Goal: Task Accomplishment & Management: Manage account settings

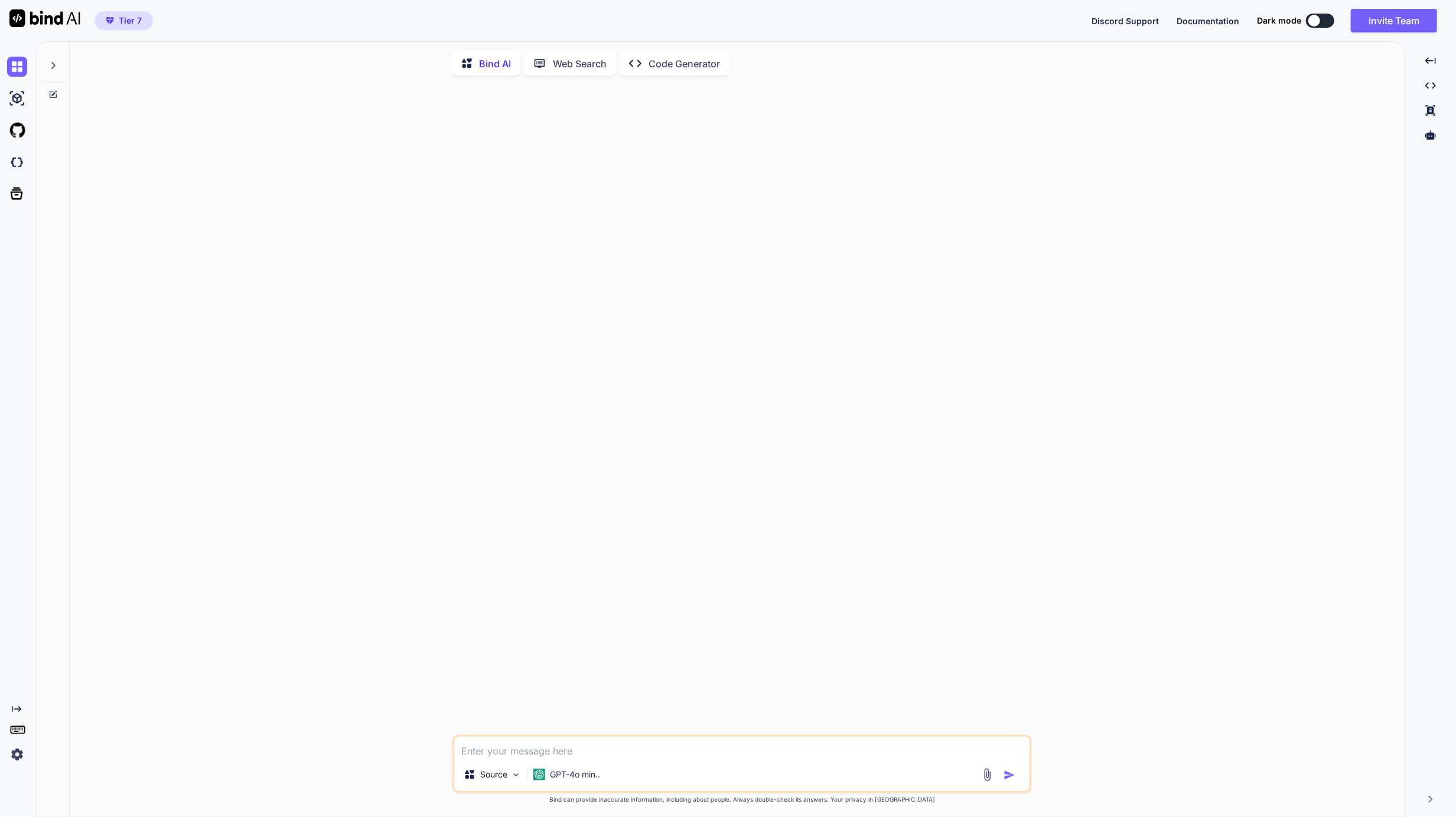
type textarea "x"
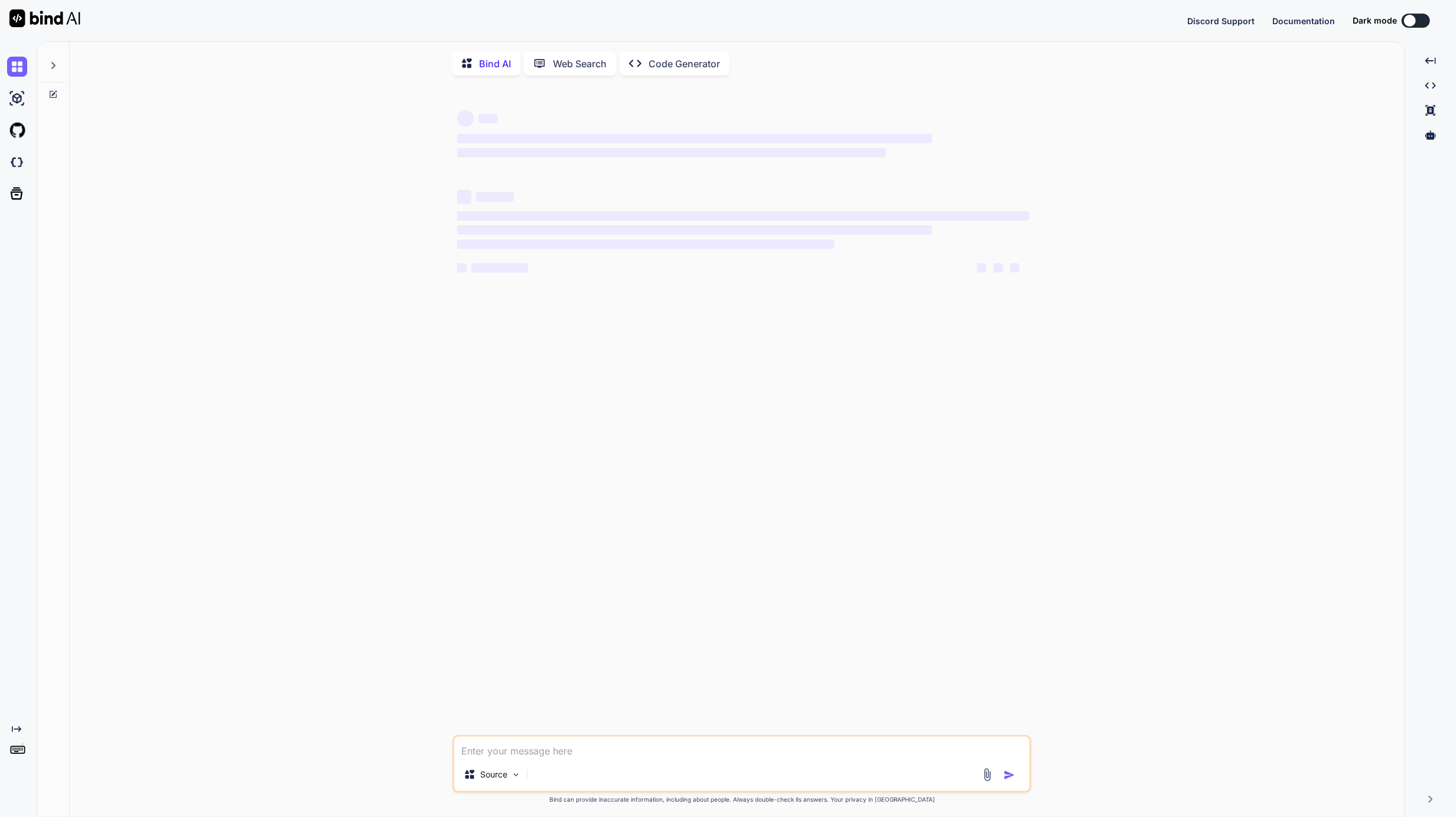
type textarea "x"
click at [605, 675] on div "‌ ‌ ‌ ‌ ‌ ‌ ‌ ‌ ‌ ‌ ‌ ‌ ‌ ‌" at bounding box center [743, 409] width 576 height 650
click at [605, 674] on div "‌ ‌ ‌ ‌ ‌ ‌ ‌ ‌ ‌ ‌ ‌ ‌ ‌ ‌" at bounding box center [743, 409] width 576 height 650
type textarea "x"
click at [694, 284] on div "‌ ‌ ‌ ‌ ‌ ‌ ‌ ‌ ‌ ‌" at bounding box center [742, 236] width 572 height 106
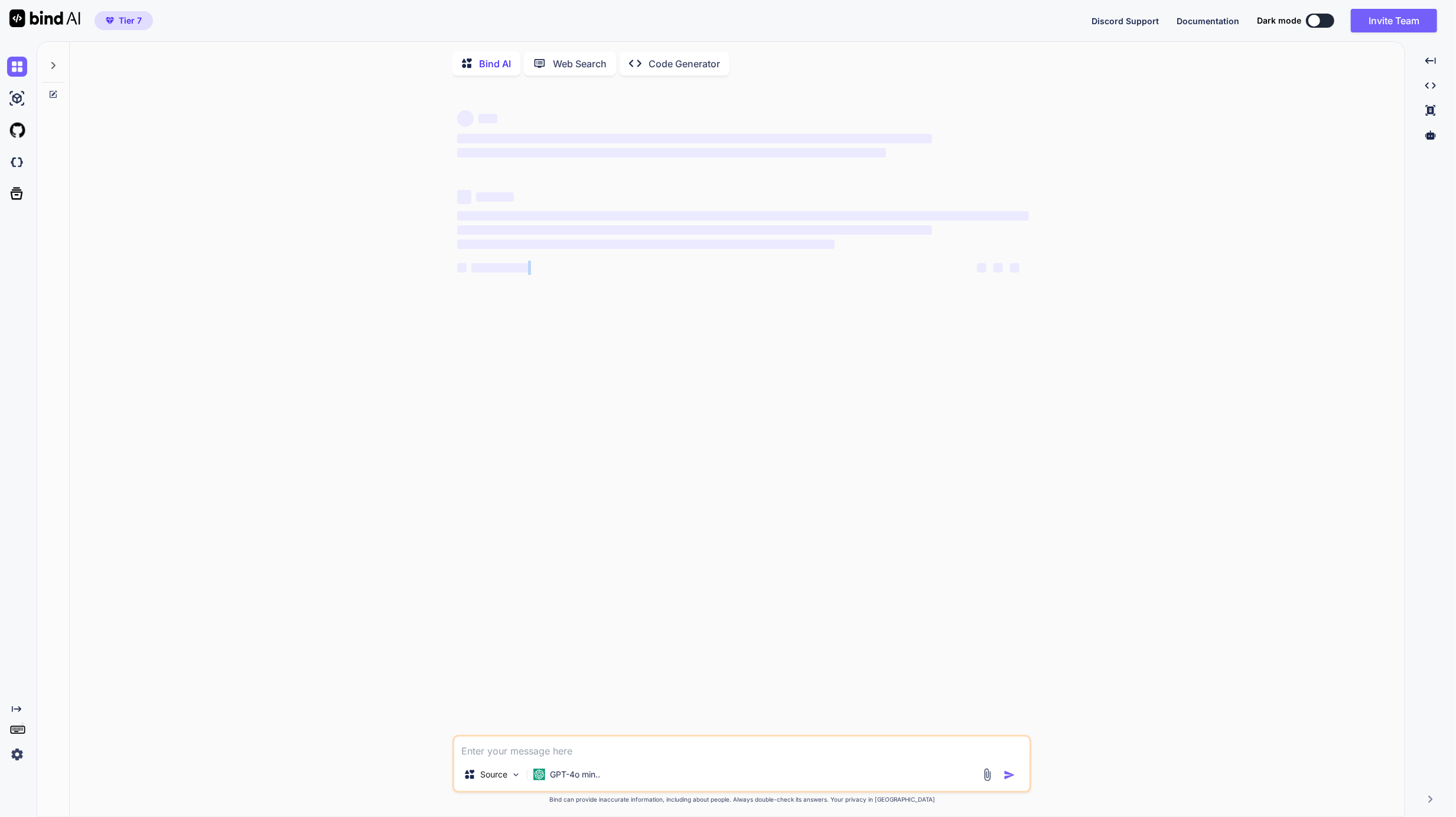
click at [694, 284] on div "‌ ‌ ‌ ‌ ‌ ‌ ‌ ‌ ‌ ‌" at bounding box center [742, 236] width 572 height 106
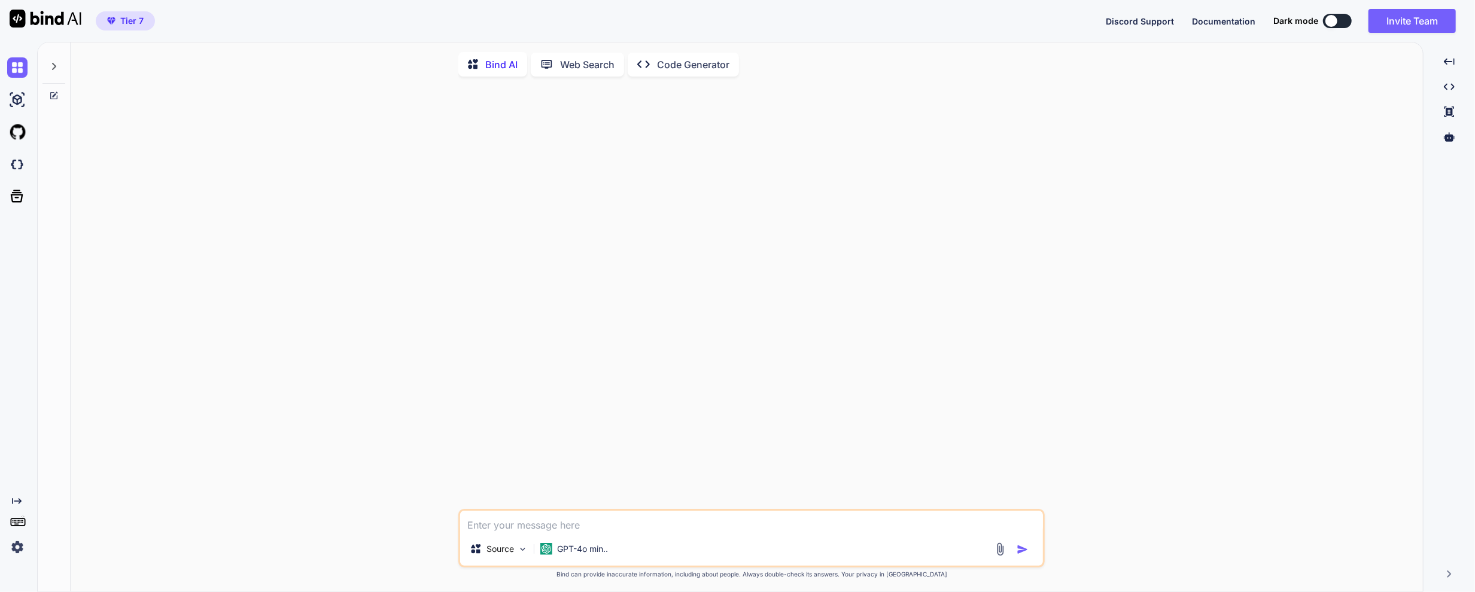
type textarea "x"
click at [730, 213] on div at bounding box center [753, 297] width 584 height 423
click at [17, 544] on img at bounding box center [17, 547] width 20 height 20
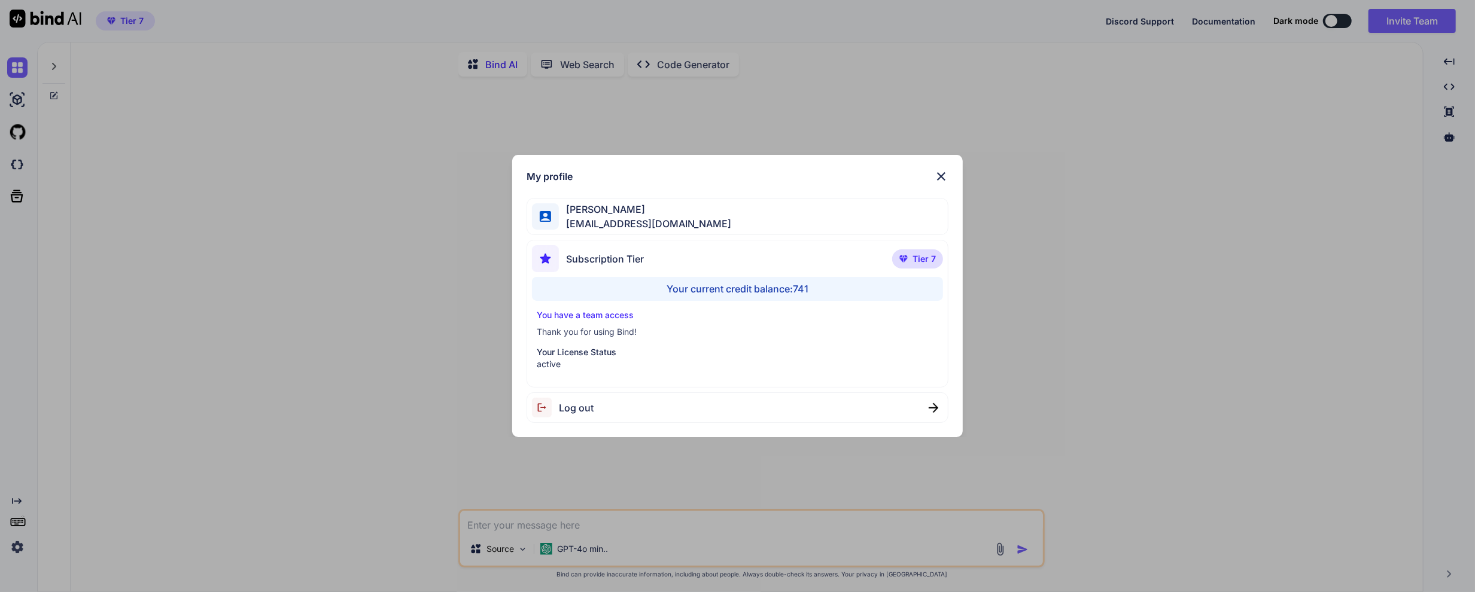
click at [324, 288] on div "My profile Yves Beljean swissmadedirect@gmail.com Subscription Tier Tier 7 Your…" at bounding box center [737, 296] width 1475 height 592
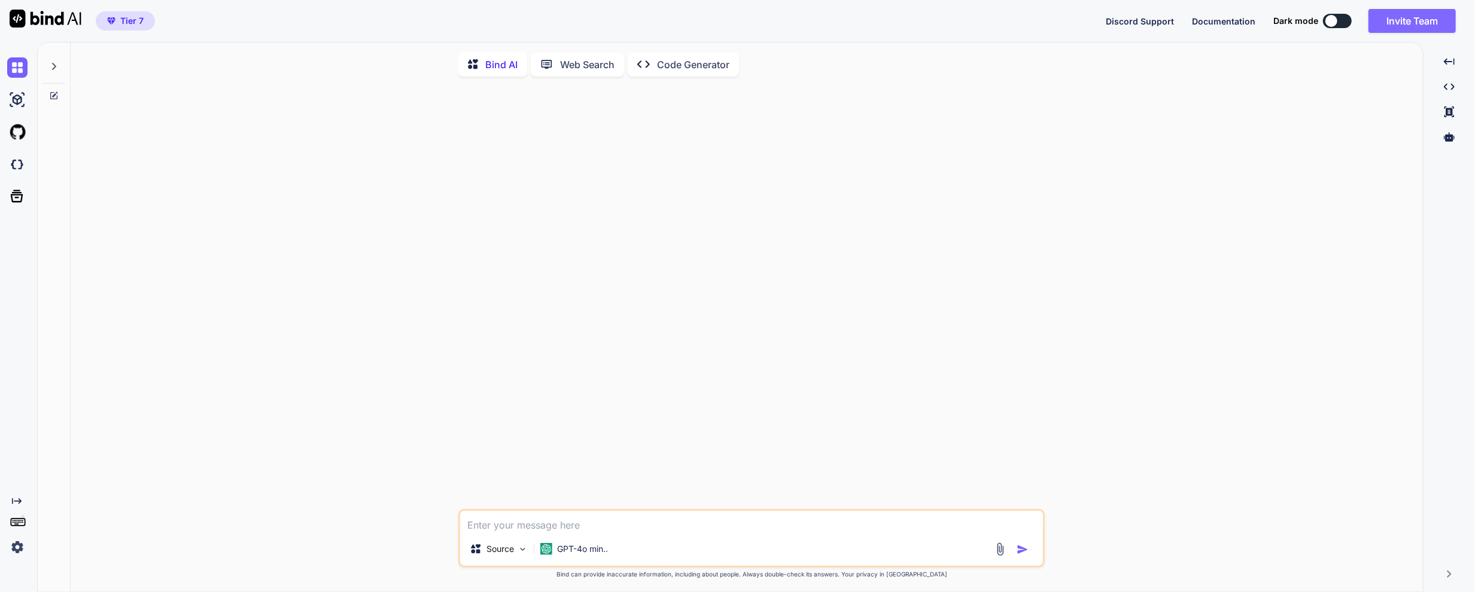
click at [1379, 20] on button "Invite Team" at bounding box center [1411, 21] width 87 height 24
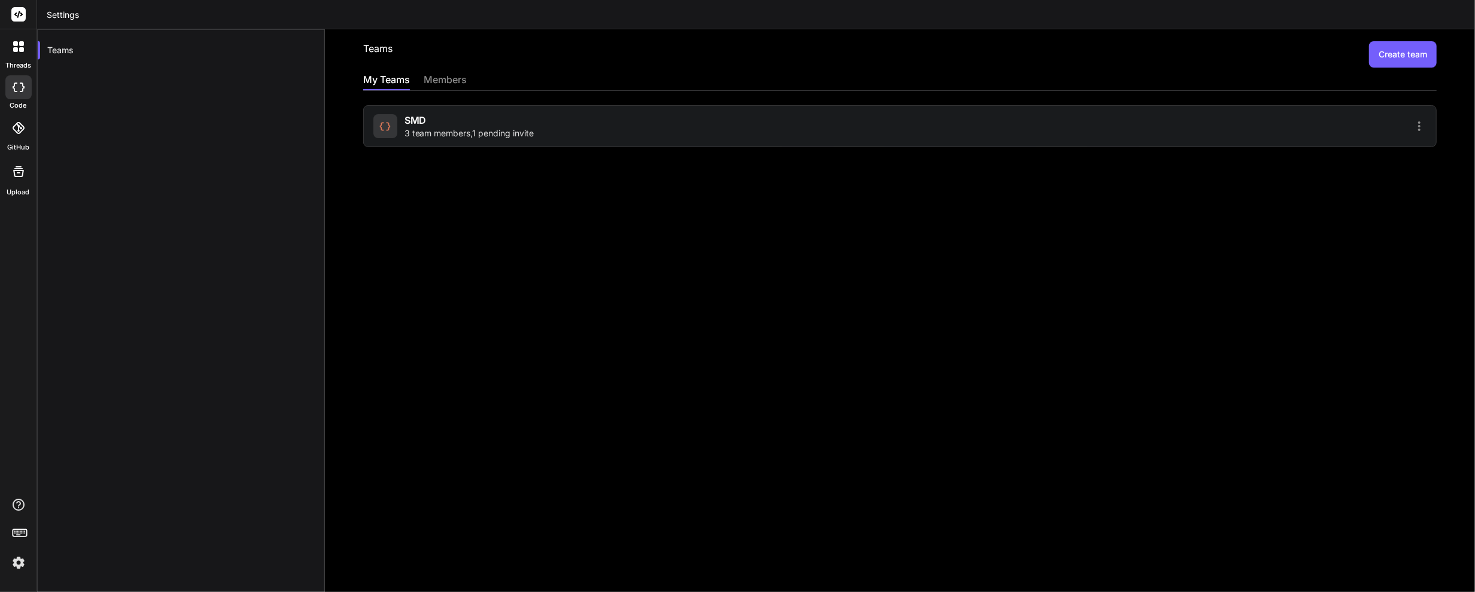
click at [610, 151] on div "Teams Create team My Teams members SMD 3 team members , 1 pending invite" at bounding box center [900, 310] width 1150 height 563
click at [609, 137] on div "SMD 3 team members , 1 pending invite" at bounding box center [634, 126] width 523 height 26
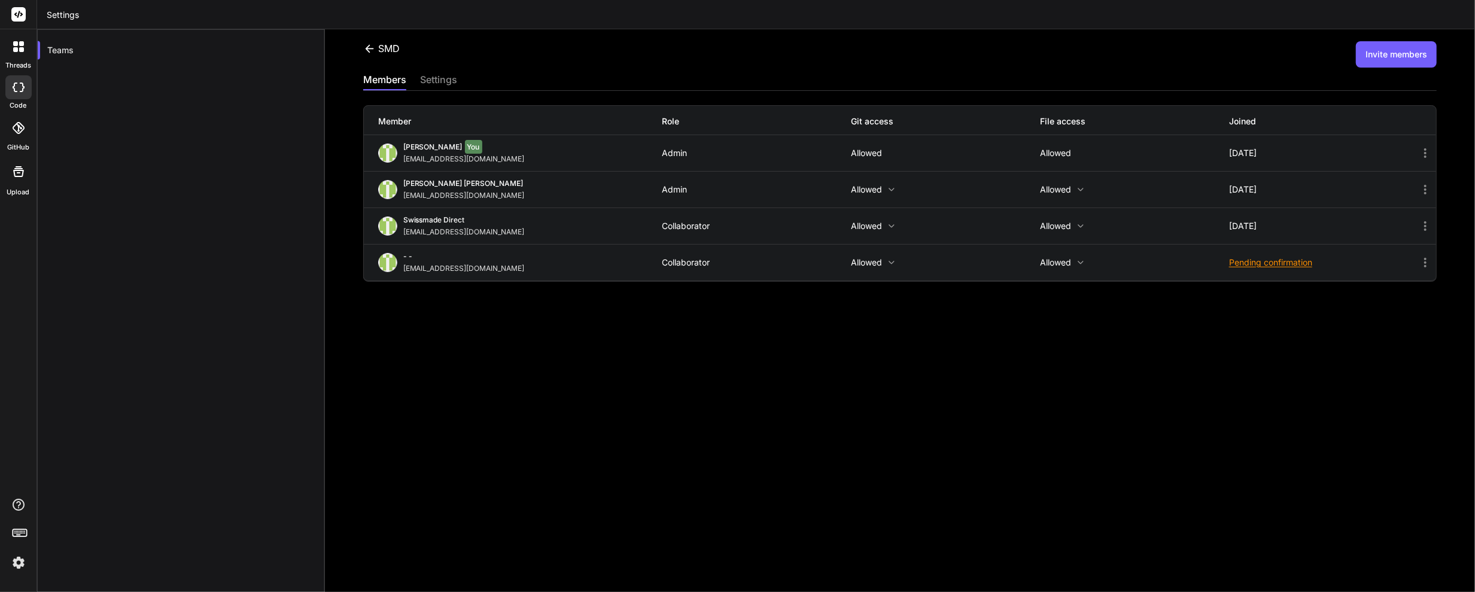
click at [1418, 191] on icon at bounding box center [1425, 189] width 14 height 14
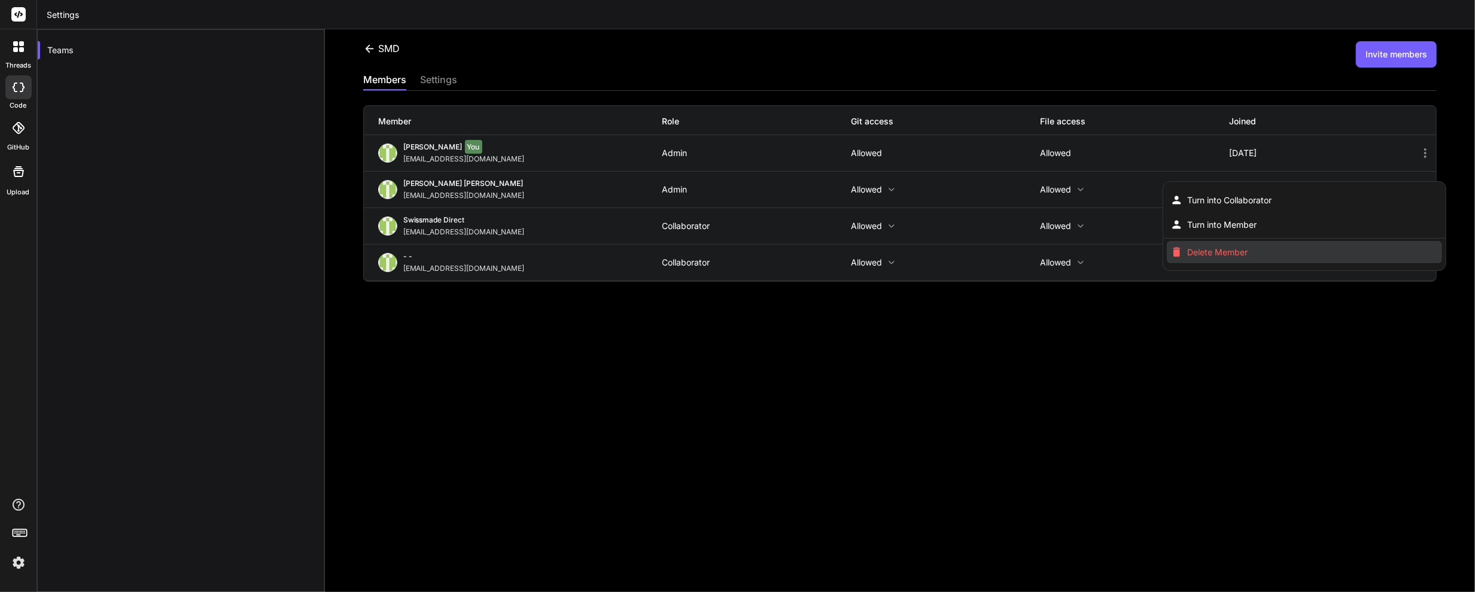
click at [1299, 248] on li "Delete Member" at bounding box center [1303, 252] width 275 height 22
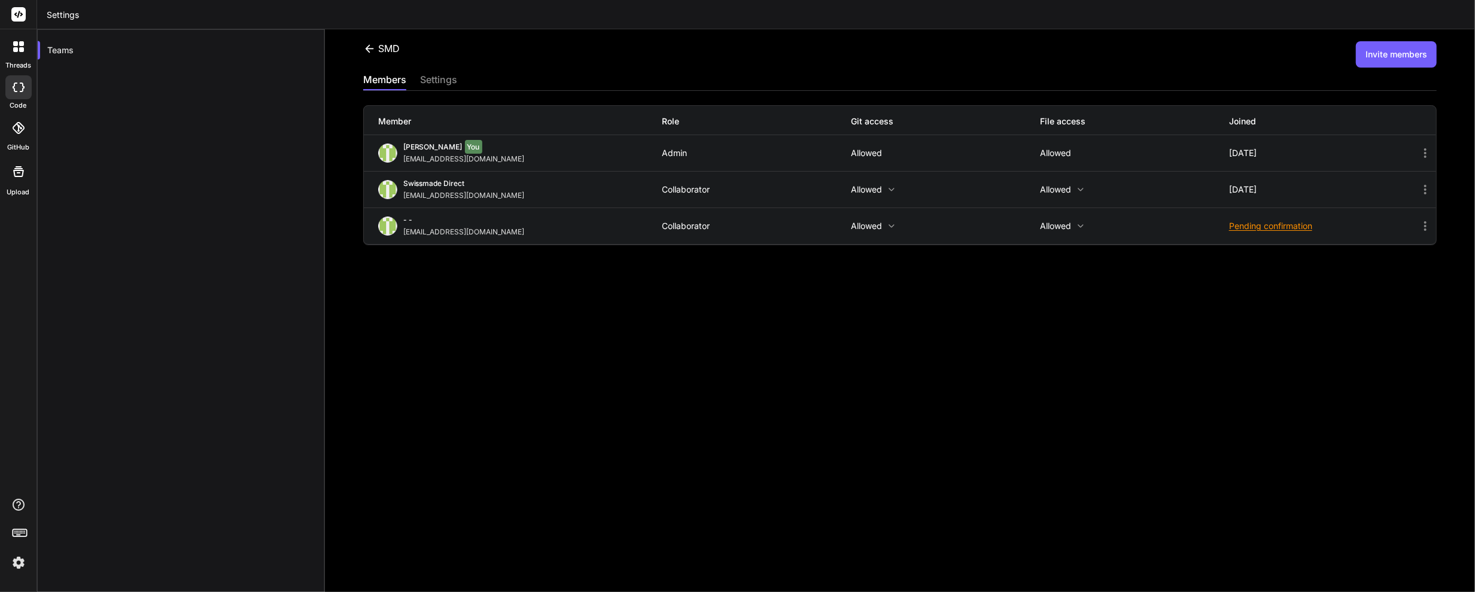
click at [1368, 50] on button "Invite members" at bounding box center [1395, 54] width 81 height 26
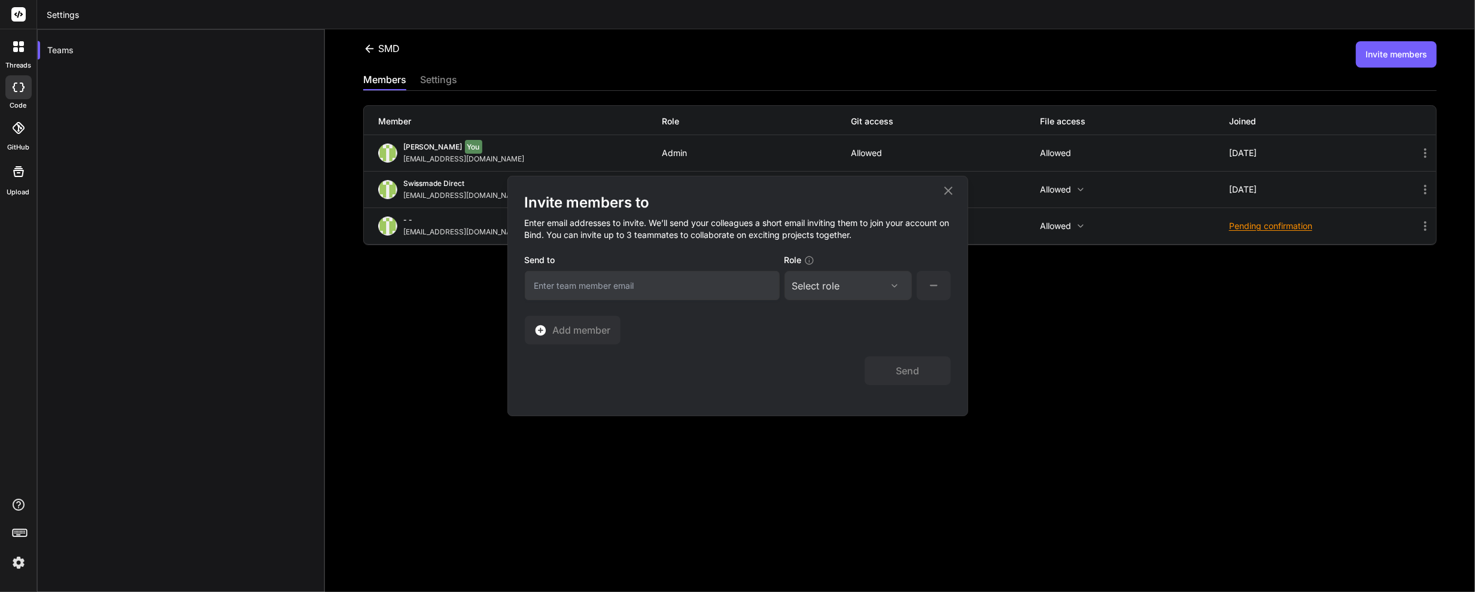
click at [866, 282] on div "Select role" at bounding box center [848, 286] width 112 height 14
click at [840, 336] on div "Admin" at bounding box center [847, 344] width 125 height 22
click at [630, 276] on input "email" at bounding box center [652, 285] width 255 height 29
type input "taqimehdi2011@gmail.com"
click at [855, 321] on div "Invite members to Enter email addresses to invite. We’ll send your colleagues a…" at bounding box center [738, 268] width 426 height 151
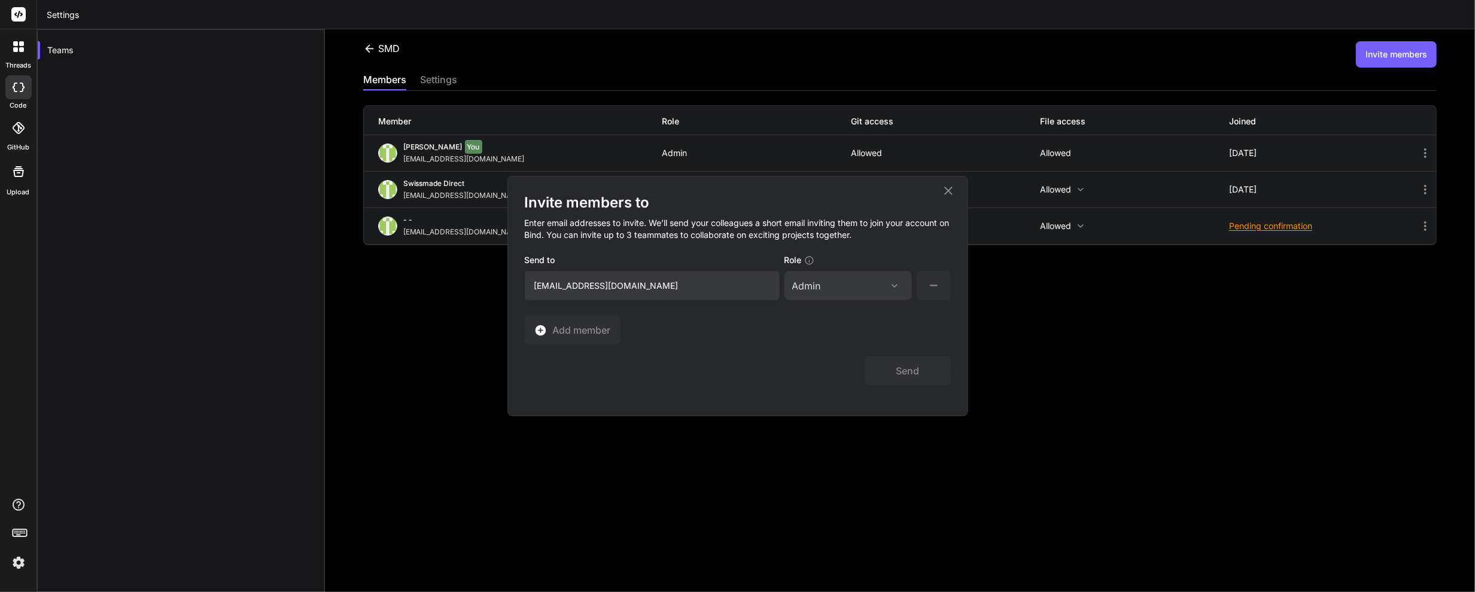
click at [927, 286] on icon at bounding box center [933, 285] width 15 height 15
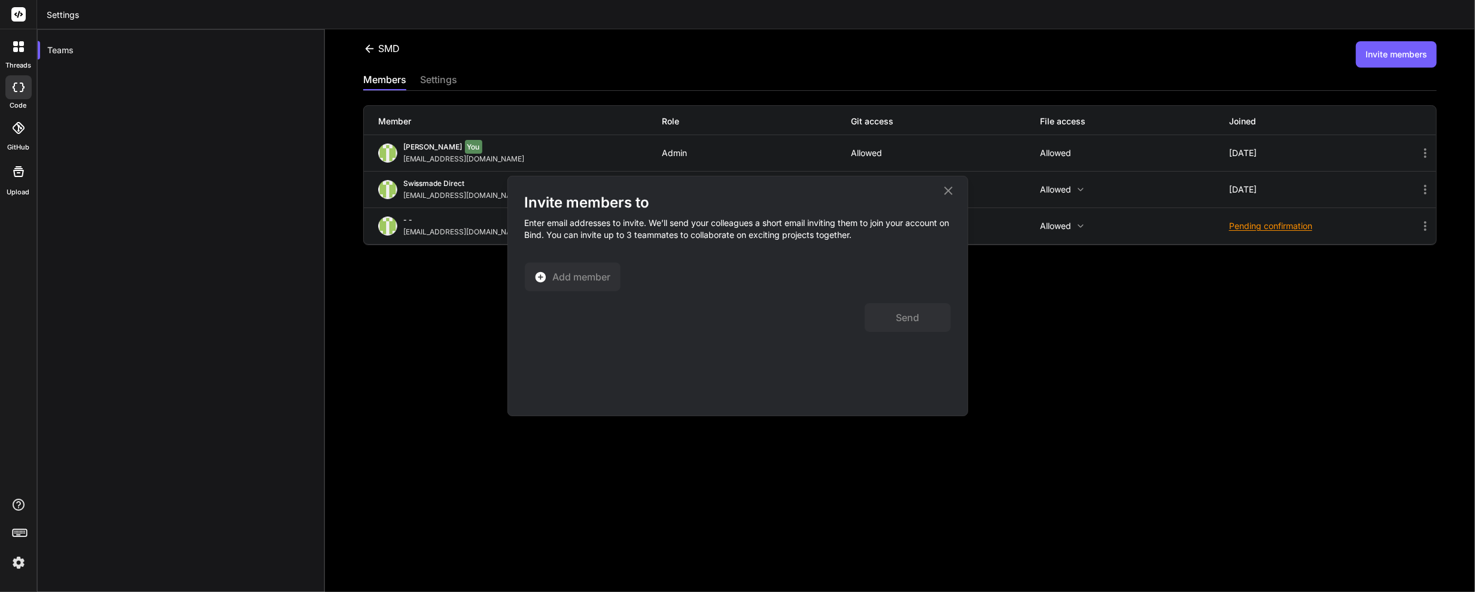
click at [604, 299] on div "Send" at bounding box center [738, 311] width 426 height 41
click at [605, 289] on button "Add member" at bounding box center [573, 277] width 96 height 29
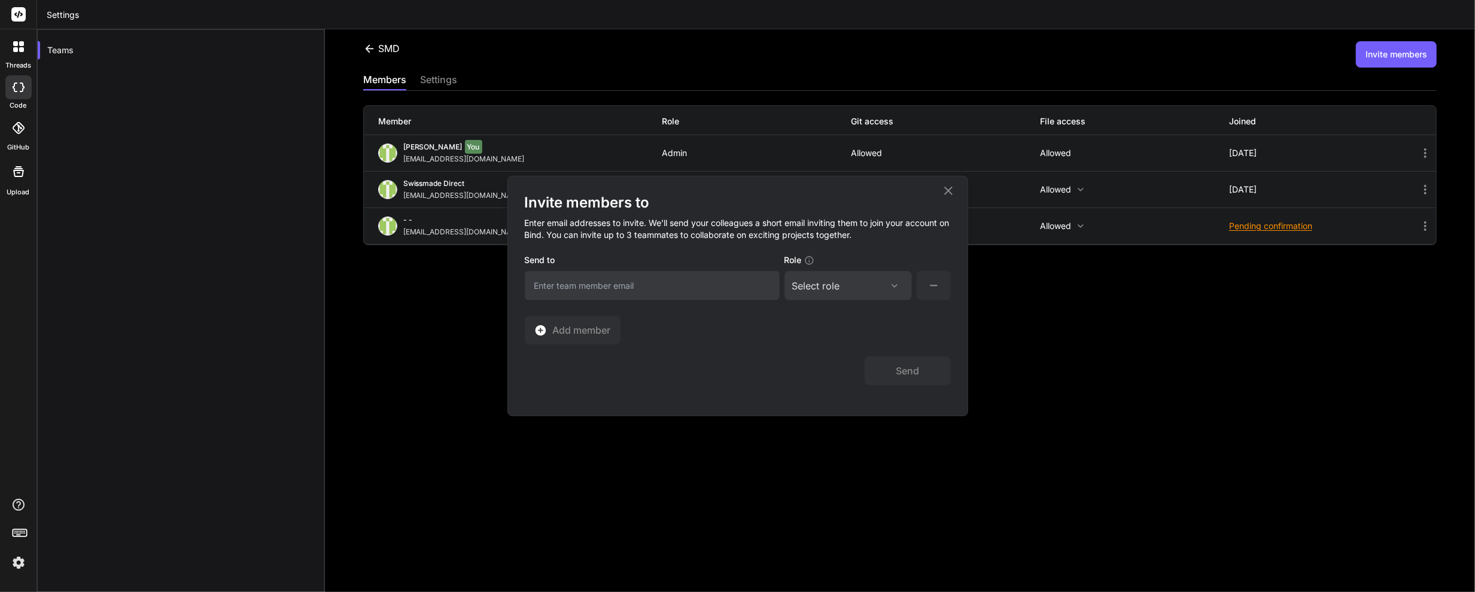
click at [609, 291] on input "email" at bounding box center [652, 285] width 255 height 29
type input "taqimehdi2011@gmail.com"
click at [842, 276] on div "Select role Assign Role Admin Collaborator Member" at bounding box center [847, 285] width 127 height 29
click at [846, 283] on div "Select role" at bounding box center [848, 286] width 112 height 14
click at [830, 335] on div "Admin" at bounding box center [847, 344] width 125 height 22
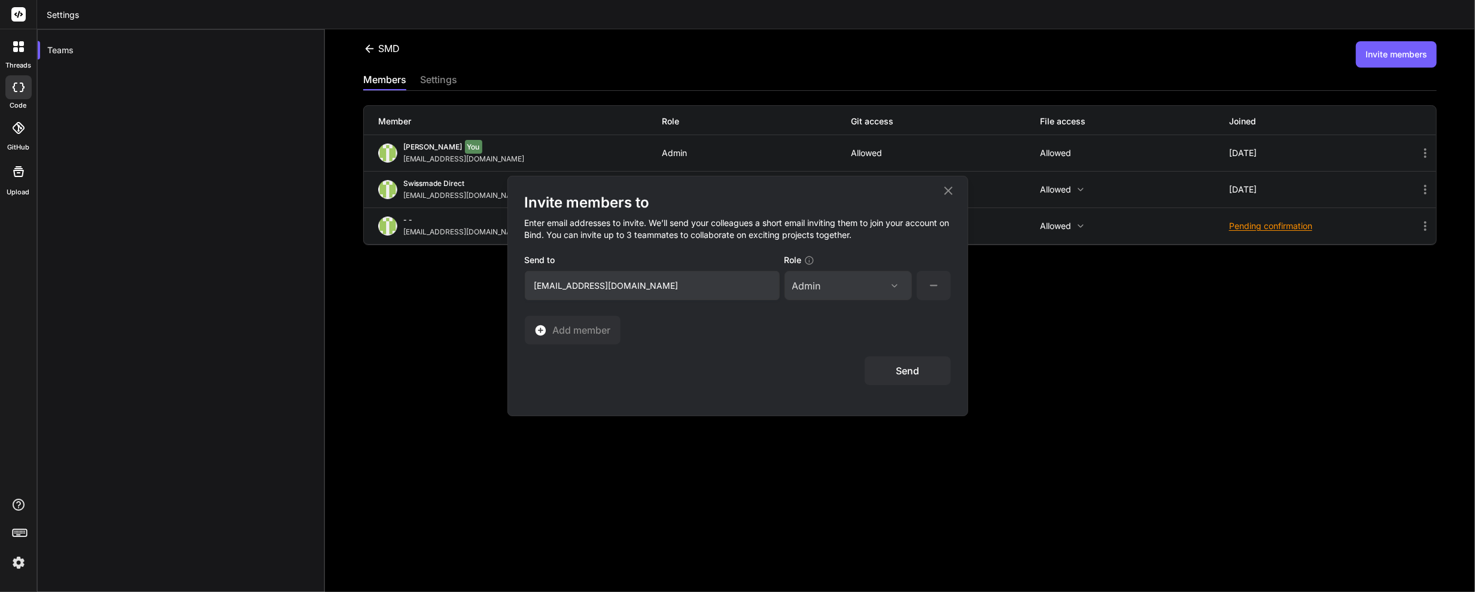
click at [939, 372] on button "Send" at bounding box center [907, 371] width 86 height 29
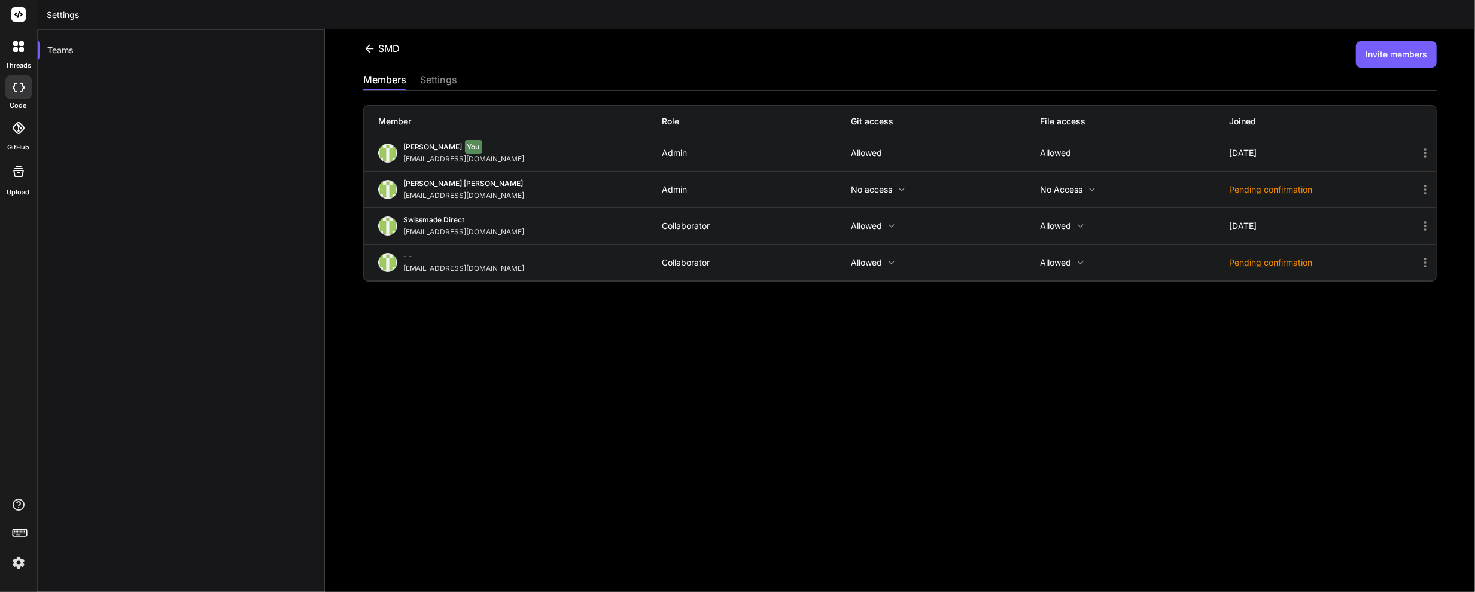
click at [881, 192] on p "No access" at bounding box center [945, 190] width 189 height 10
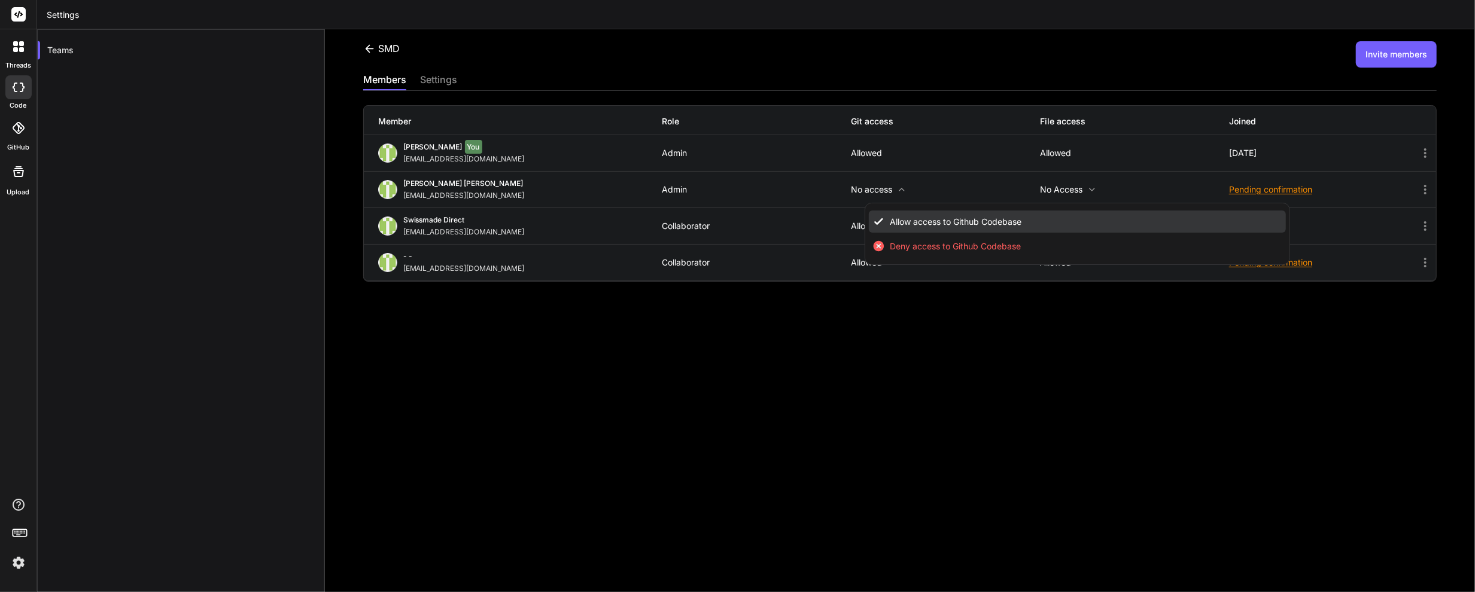
click at [921, 221] on span "Allow access to Github Codebase" at bounding box center [956, 222] width 132 height 12
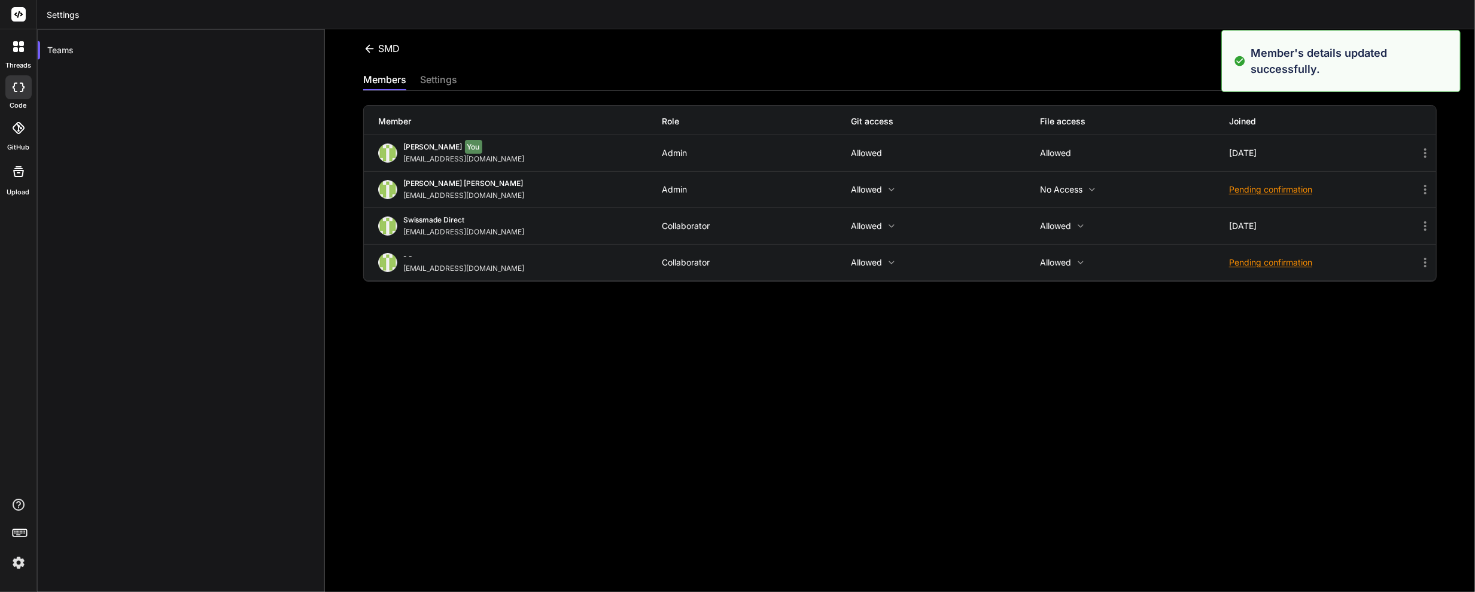
click at [1055, 192] on p "No access" at bounding box center [1134, 190] width 189 height 10
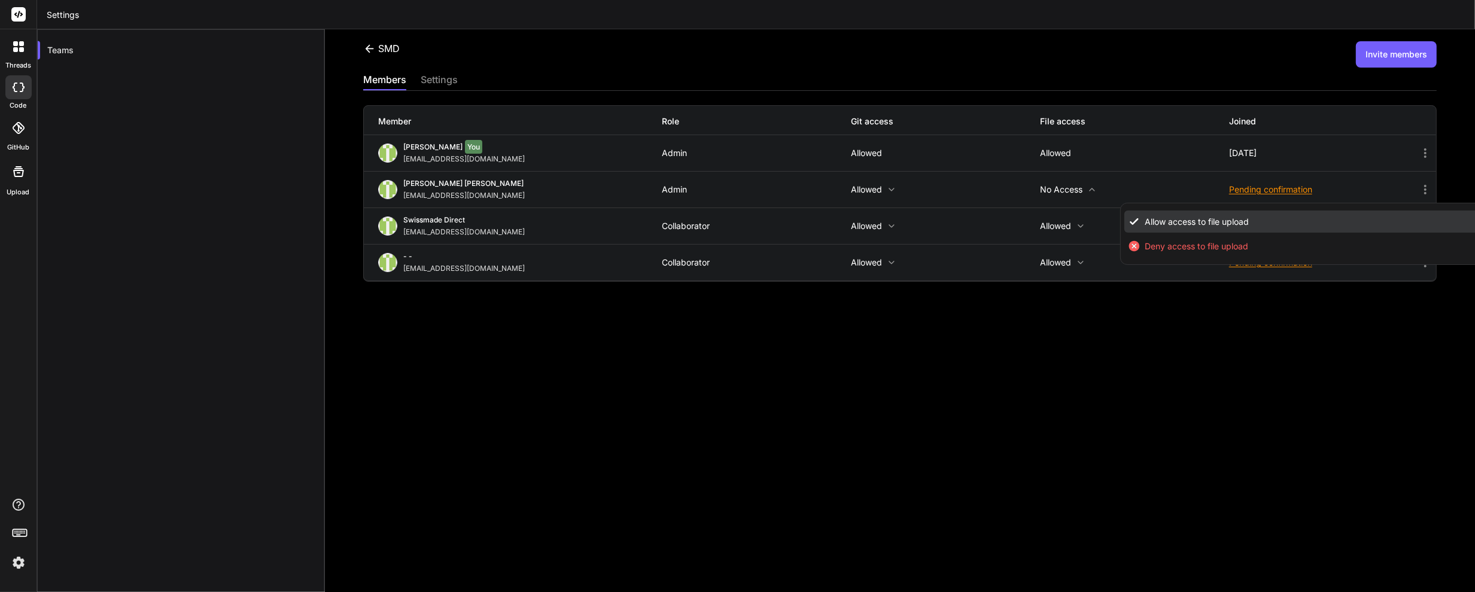
click at [1143, 215] on li "Allow access to file upload" at bounding box center [1304, 222] width 360 height 22
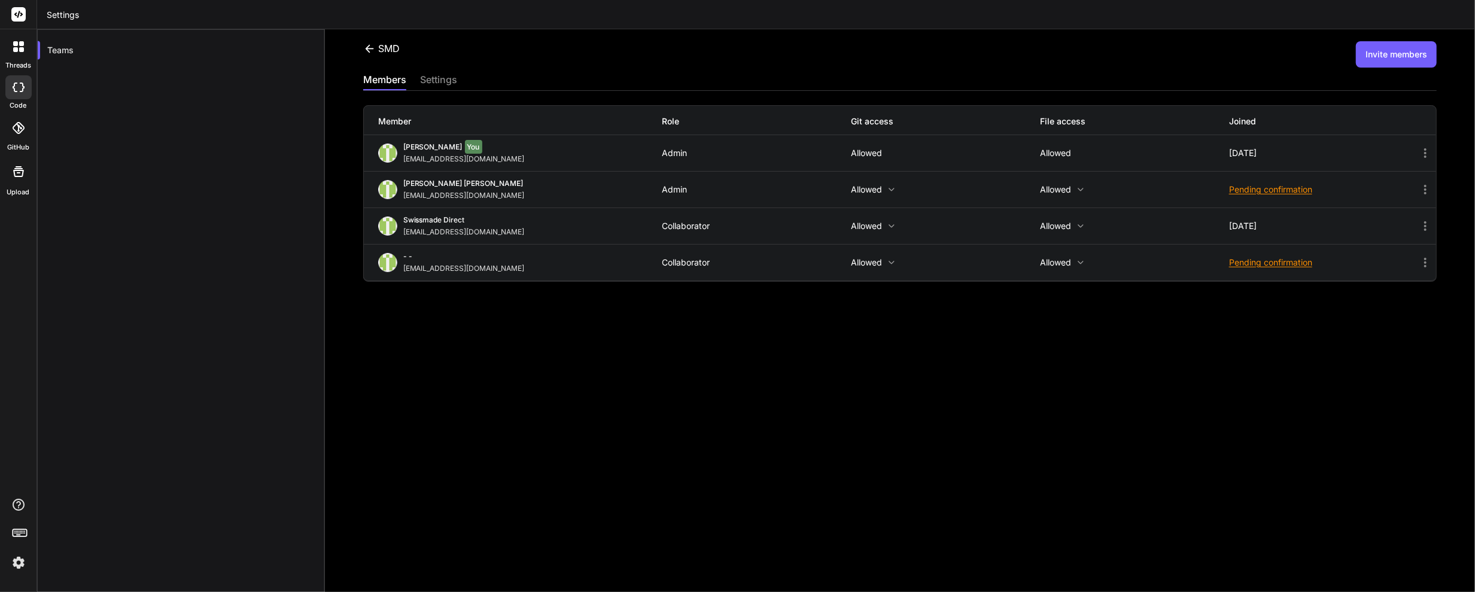
click at [977, 403] on div "SMD Invite members members settings Member Role Git access File access Joined Y…" at bounding box center [900, 310] width 1150 height 563
